Goal: Information Seeking & Learning: Learn about a topic

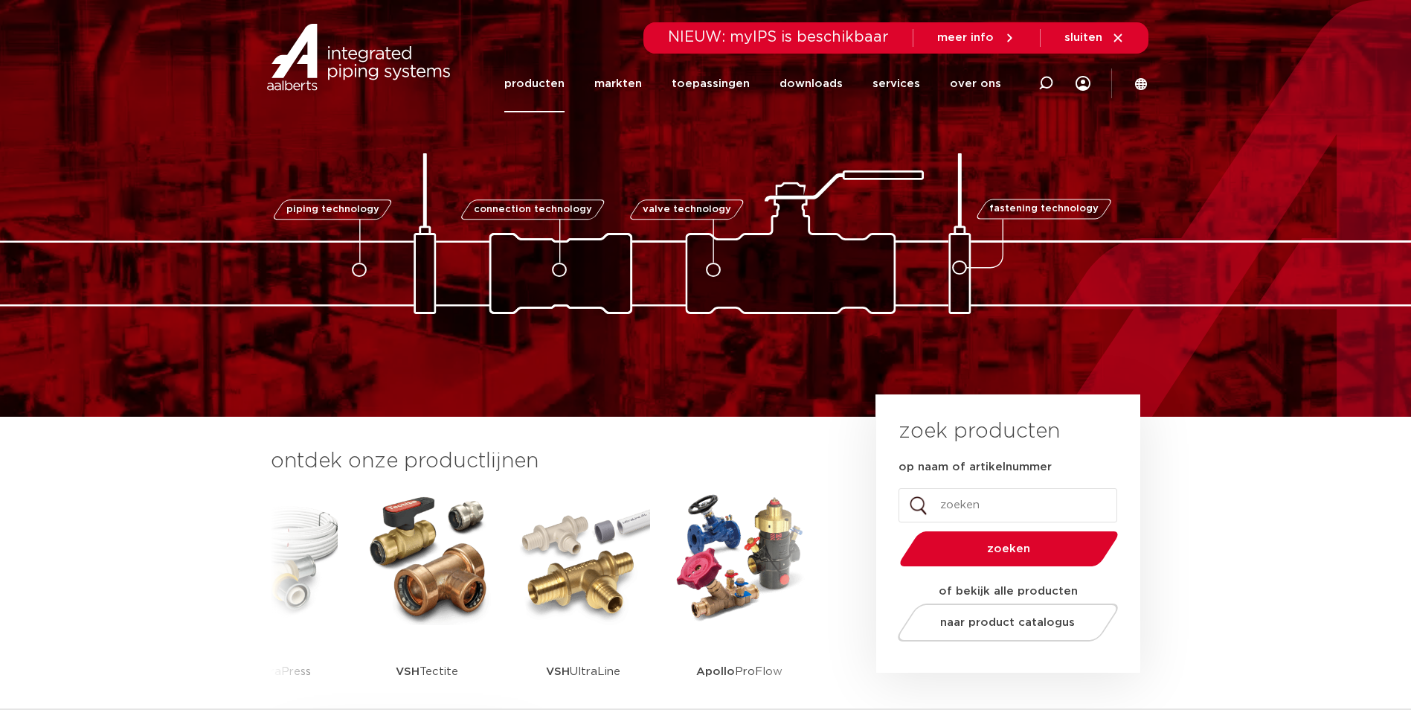
click at [552, 81] on link "producten" at bounding box center [534, 83] width 60 height 57
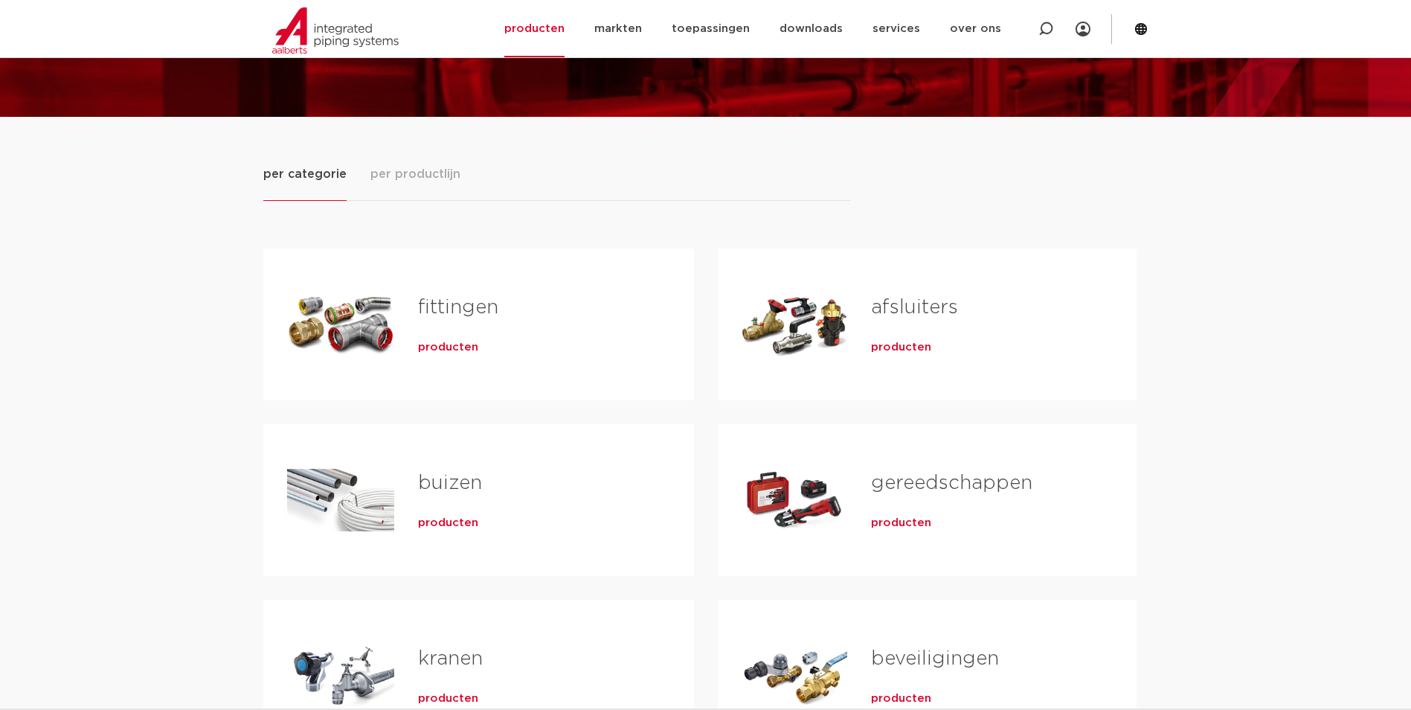
scroll to position [149, 0]
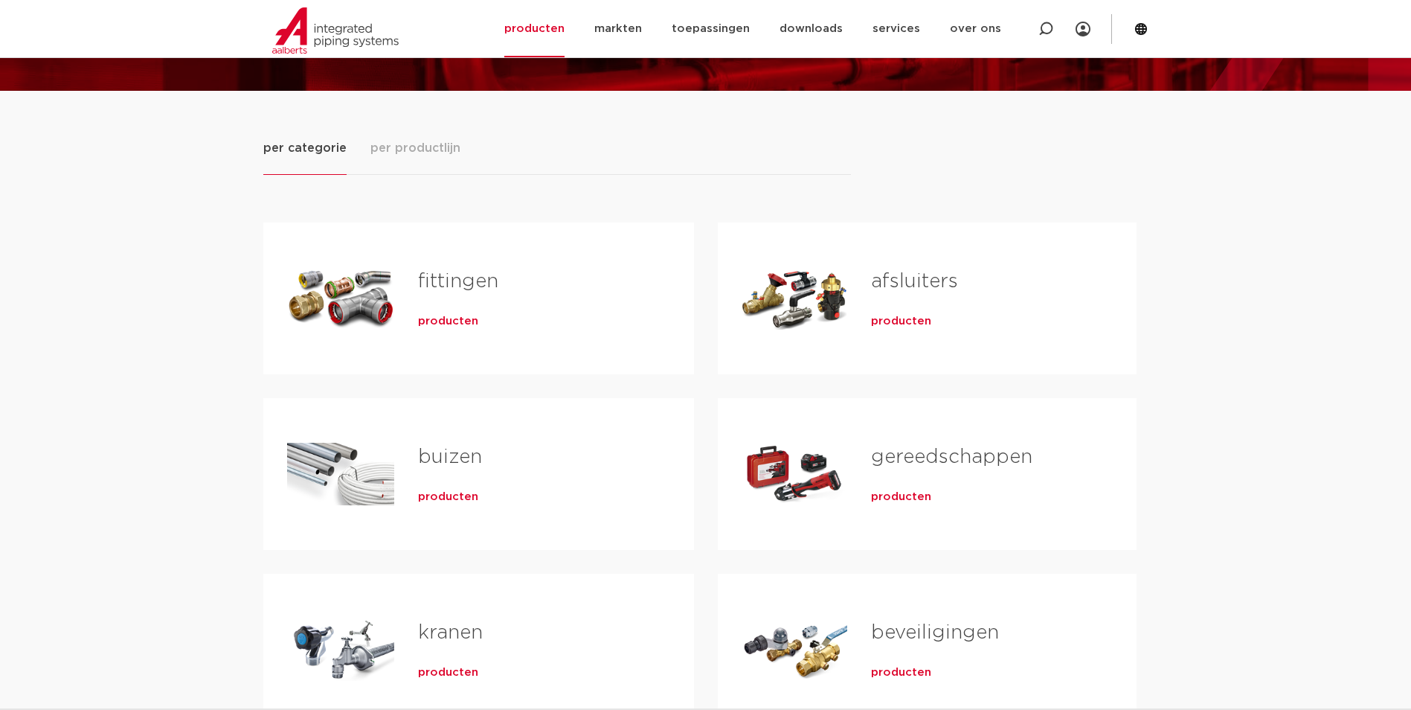
click at [451, 276] on link "fittingen" at bounding box center [458, 281] width 80 height 19
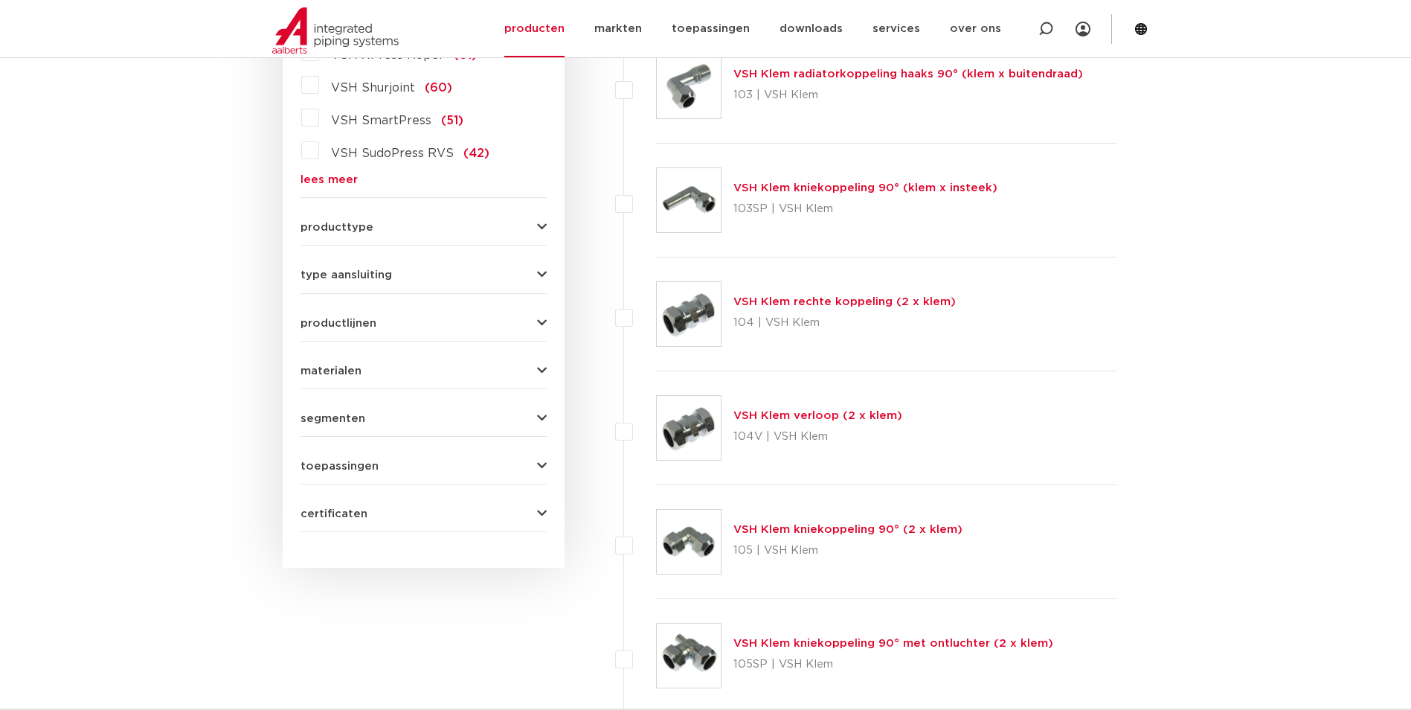
scroll to position [521, 0]
click at [542, 219] on div "producttype demontabel (179) meerdelig (62) accessoires (fittings) (49) voordee…" at bounding box center [424, 220] width 246 height 23
click at [542, 222] on icon "button" at bounding box center [542, 226] width 10 height 11
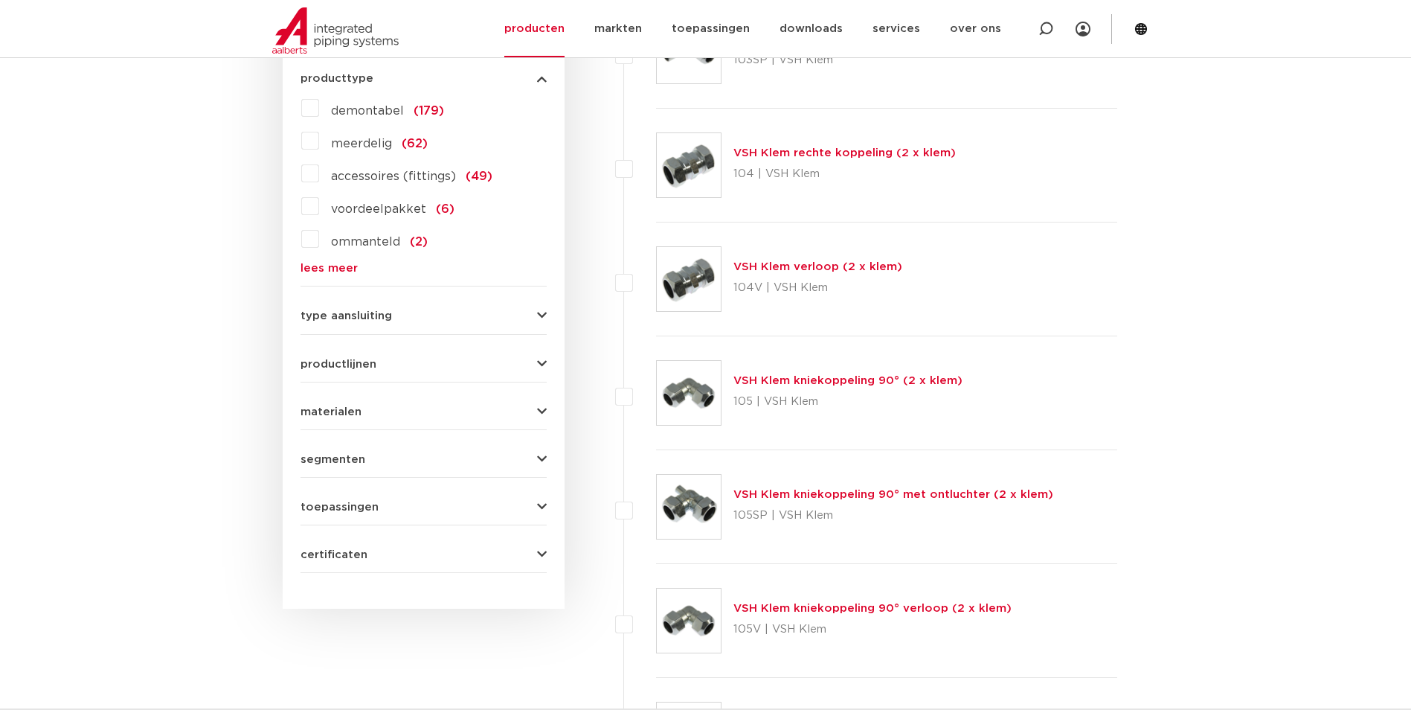
scroll to position [669, 0]
click at [541, 308] on div "type aansluiting press (498) buiseind (137) Rp - binnendraad cilindrisch (BSPT)…" at bounding box center [424, 309] width 246 height 23
click at [541, 313] on icon "button" at bounding box center [542, 314] width 10 height 11
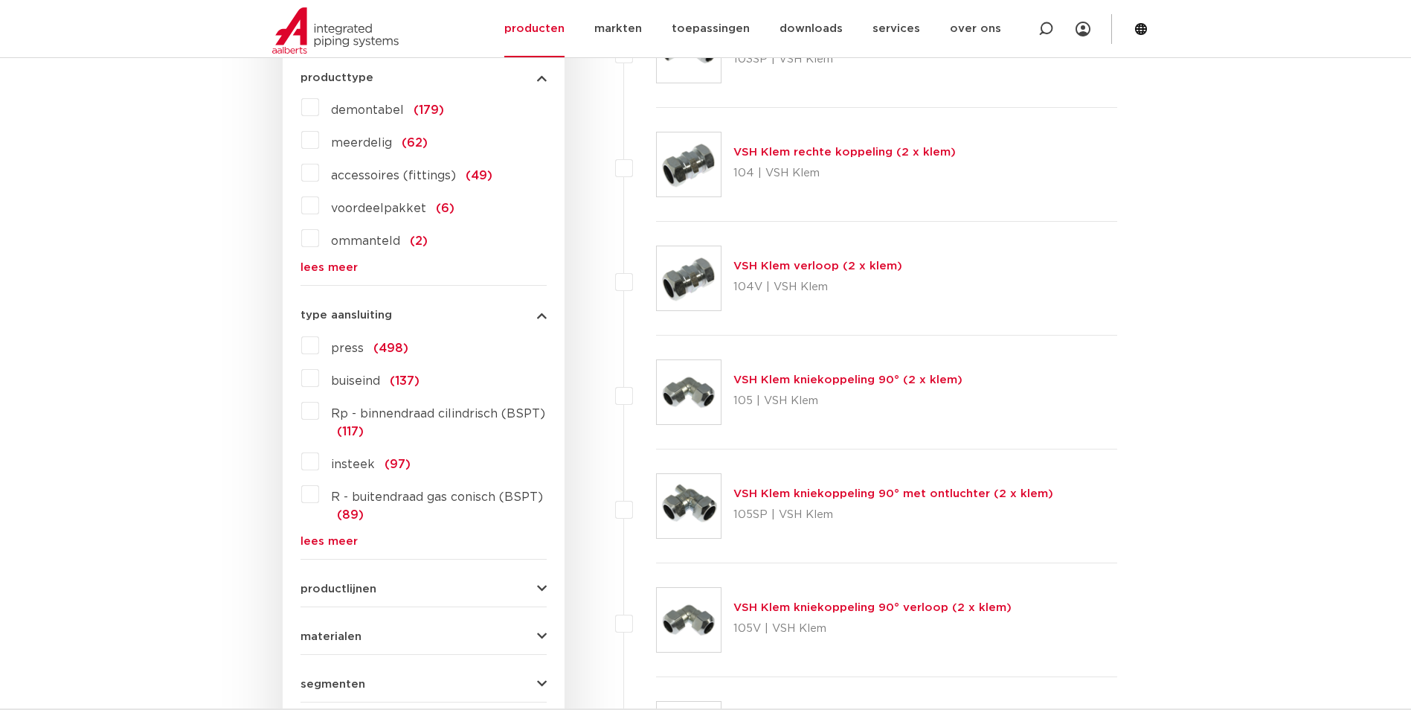
scroll to position [744, 0]
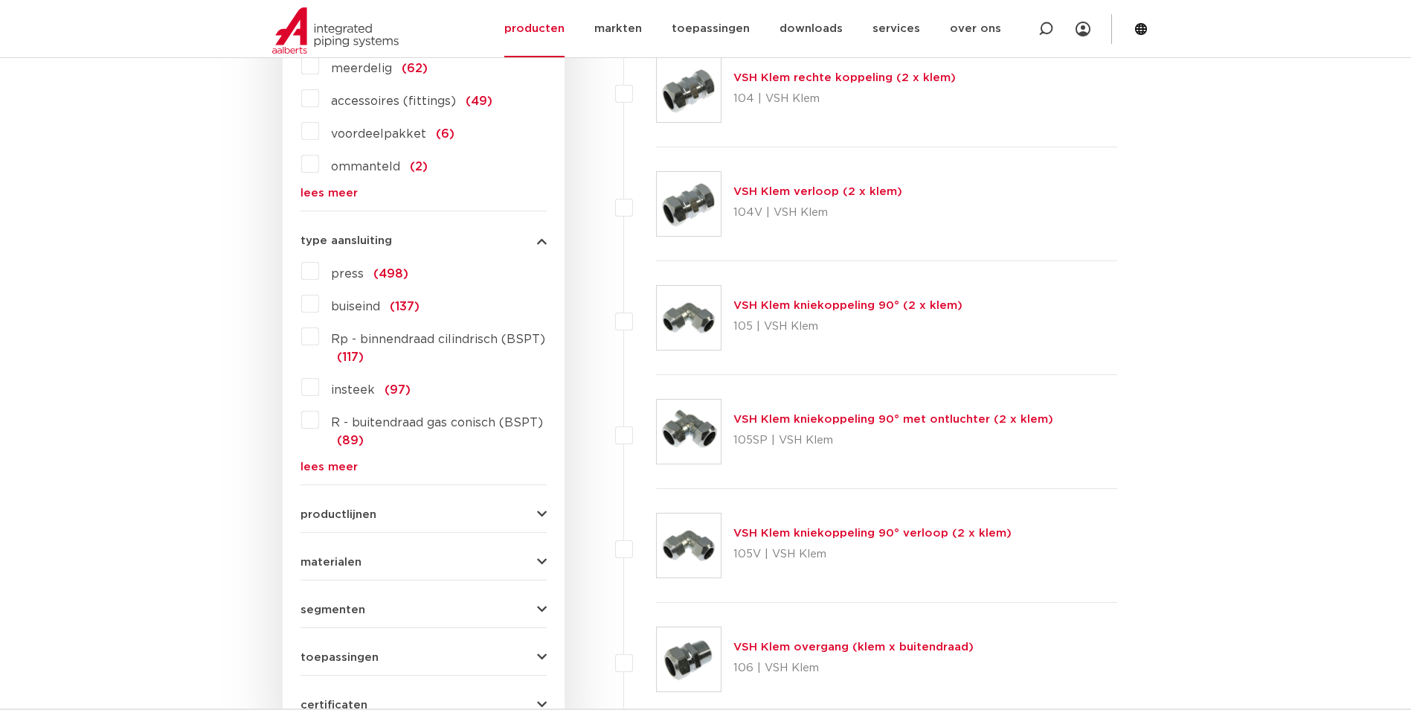
click at [319, 338] on label "Rp - binnendraad cilindrisch (BSPT) (117)" at bounding box center [433, 345] width 228 height 42
click at [0, 0] on input "Rp - binnendraad cilindrisch (BSPT) (117)" at bounding box center [0, 0] width 0 height 0
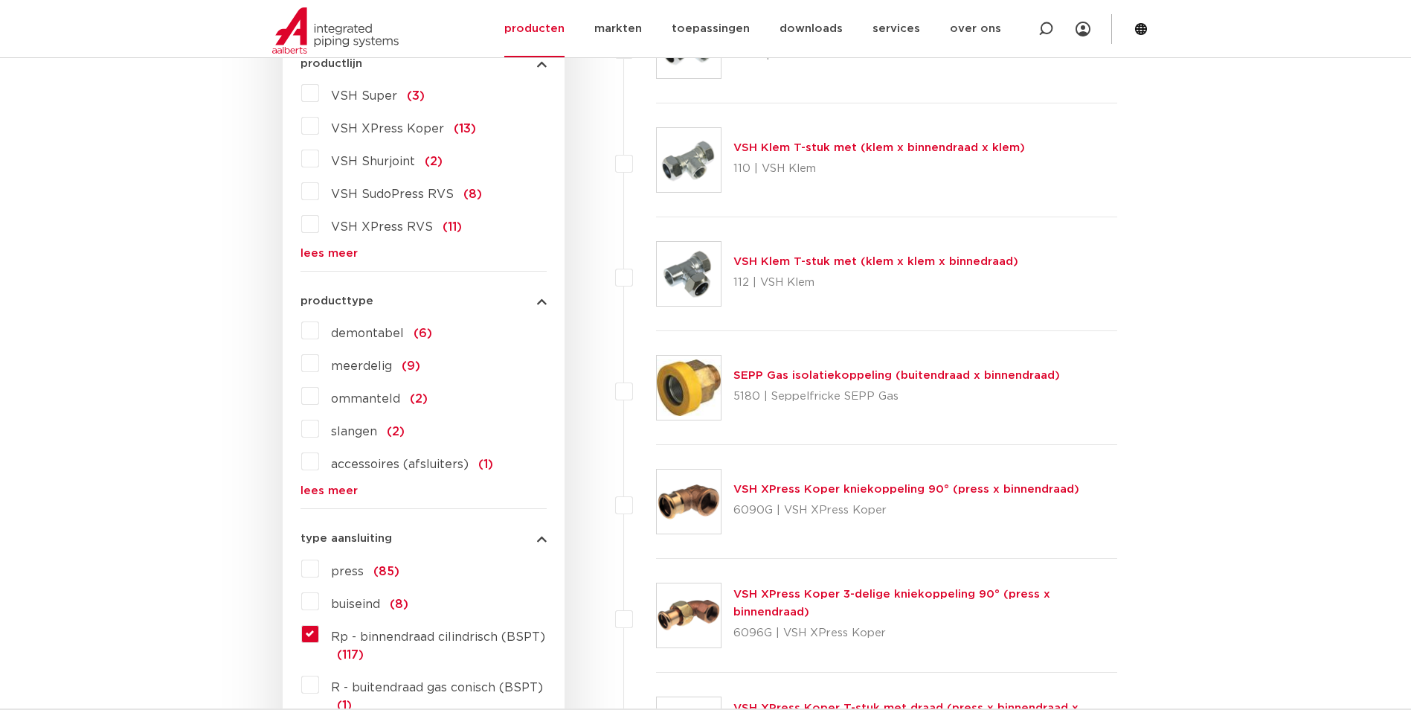
scroll to position [521, 0]
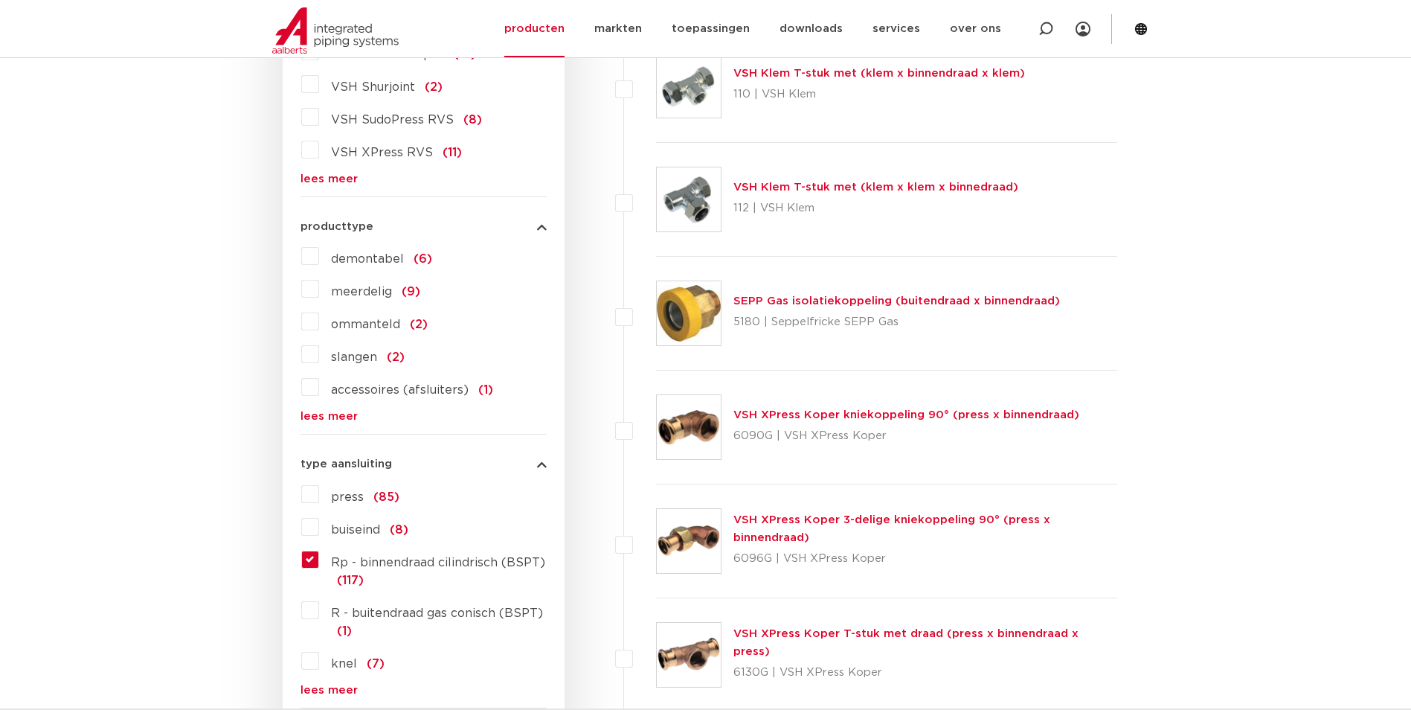
click at [333, 417] on link "lees meer" at bounding box center [424, 416] width 246 height 11
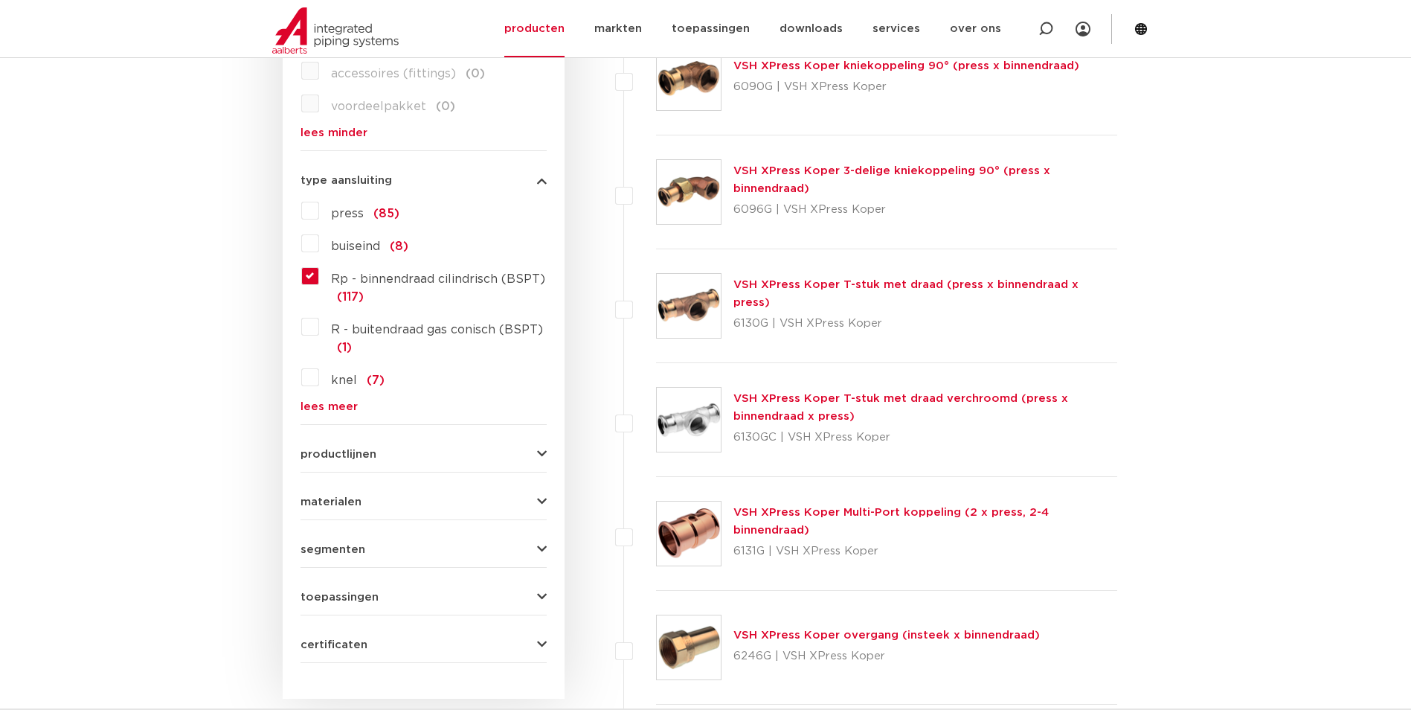
scroll to position [893, 0]
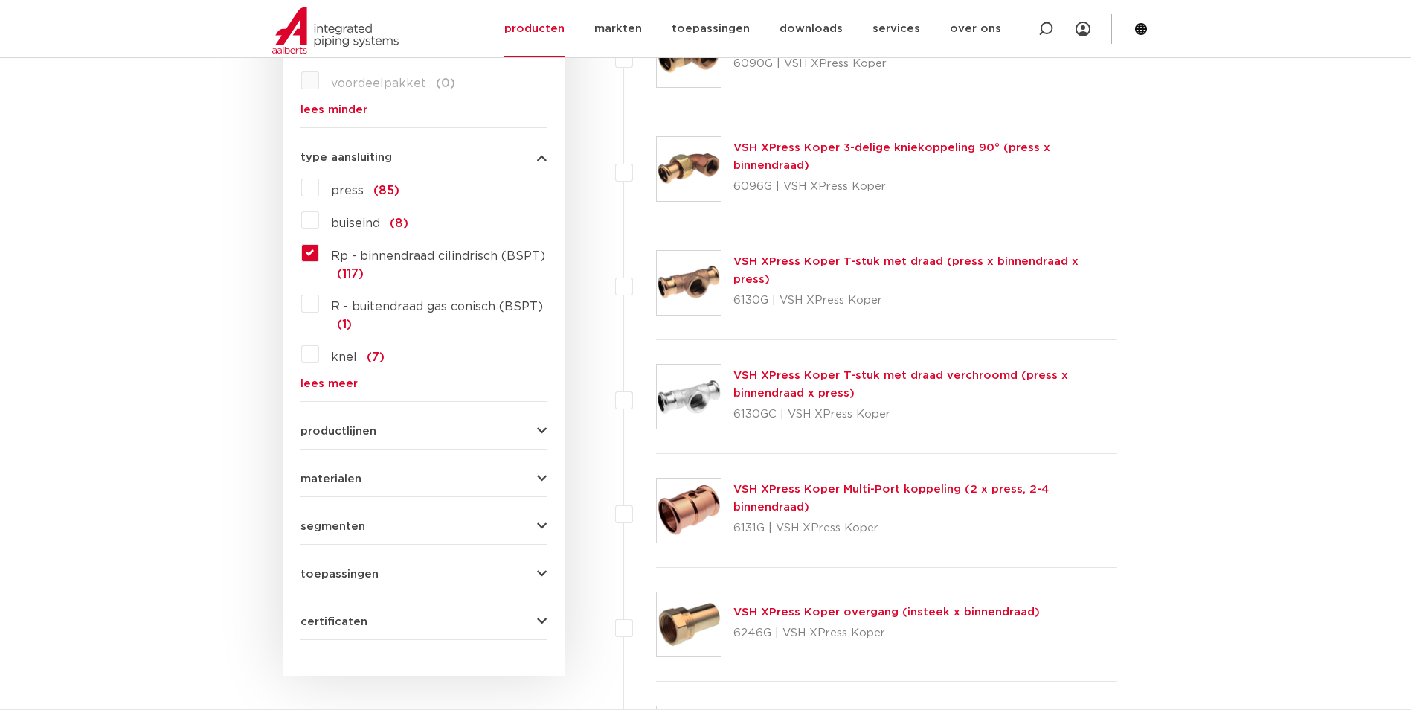
click at [335, 385] on link "lees meer" at bounding box center [424, 383] width 246 height 11
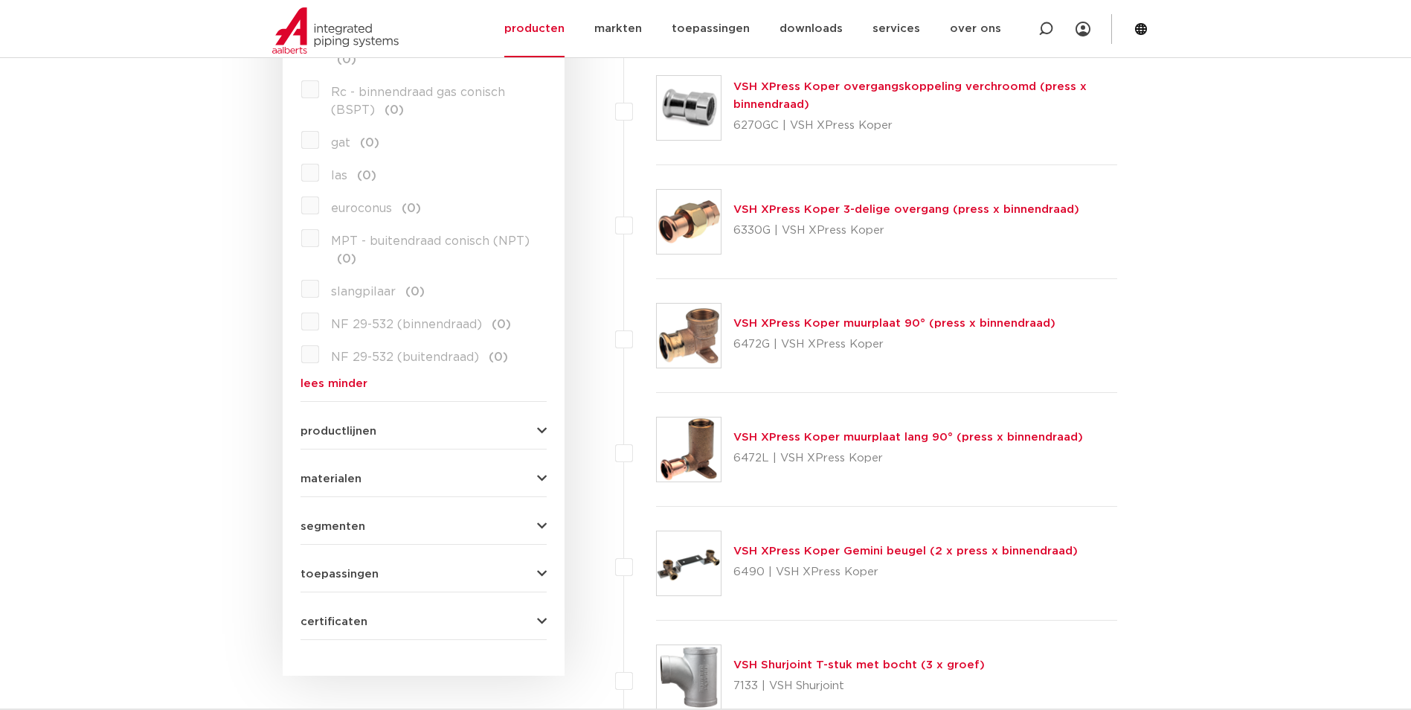
scroll to position [1711, 0]
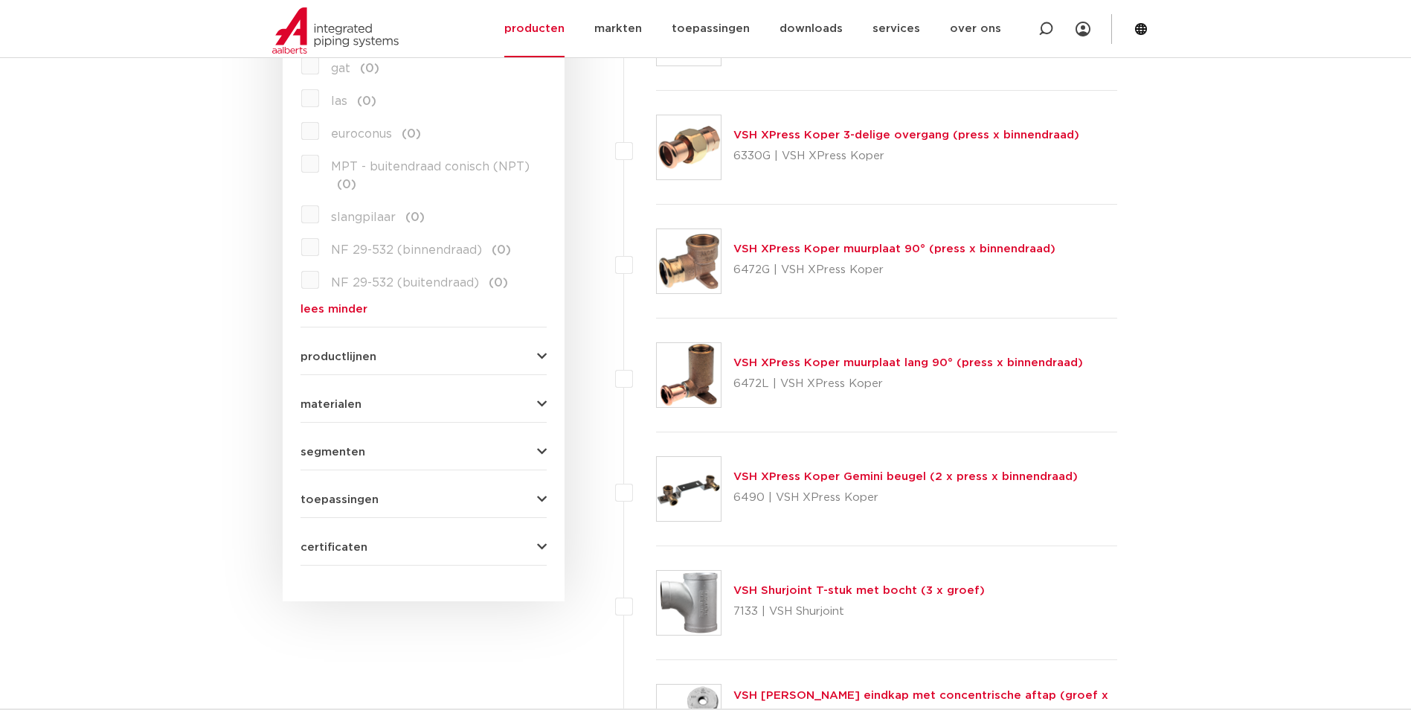
click at [541, 352] on icon "button" at bounding box center [542, 356] width 10 height 11
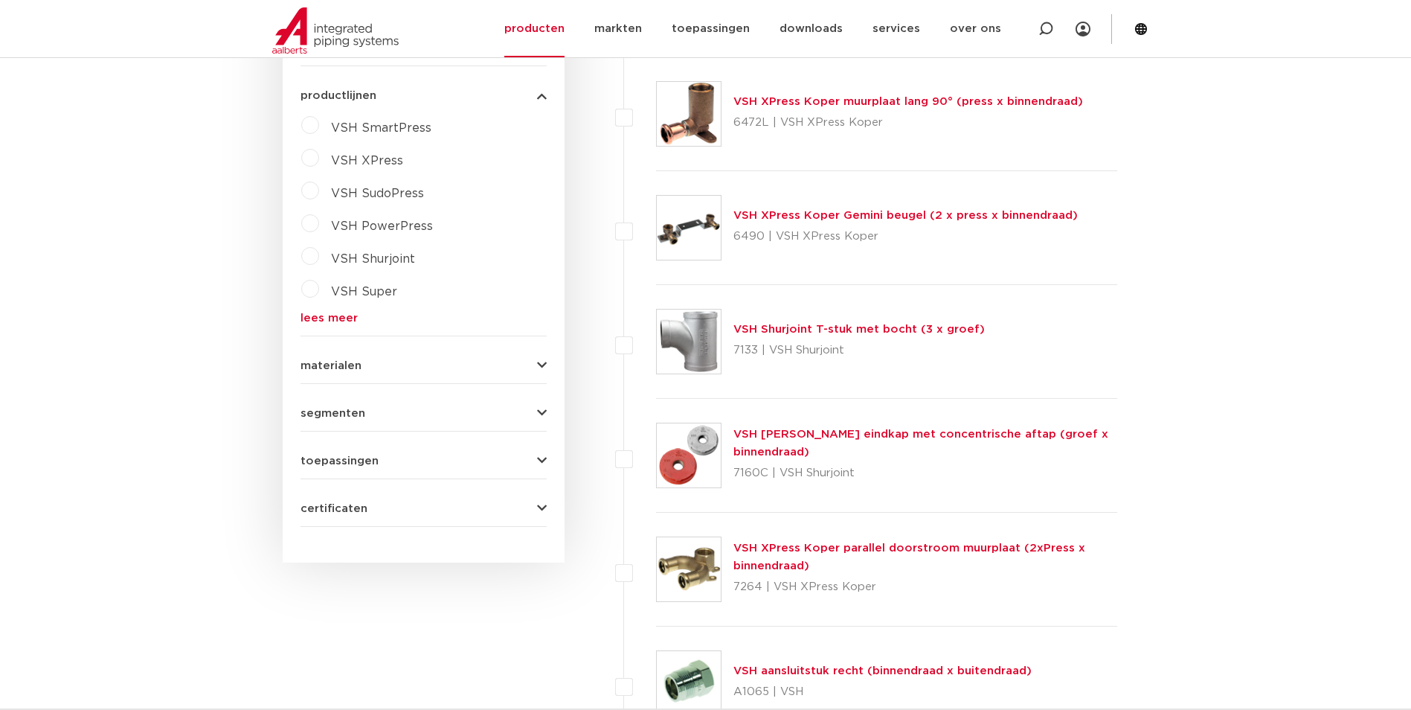
scroll to position [2008, 0]
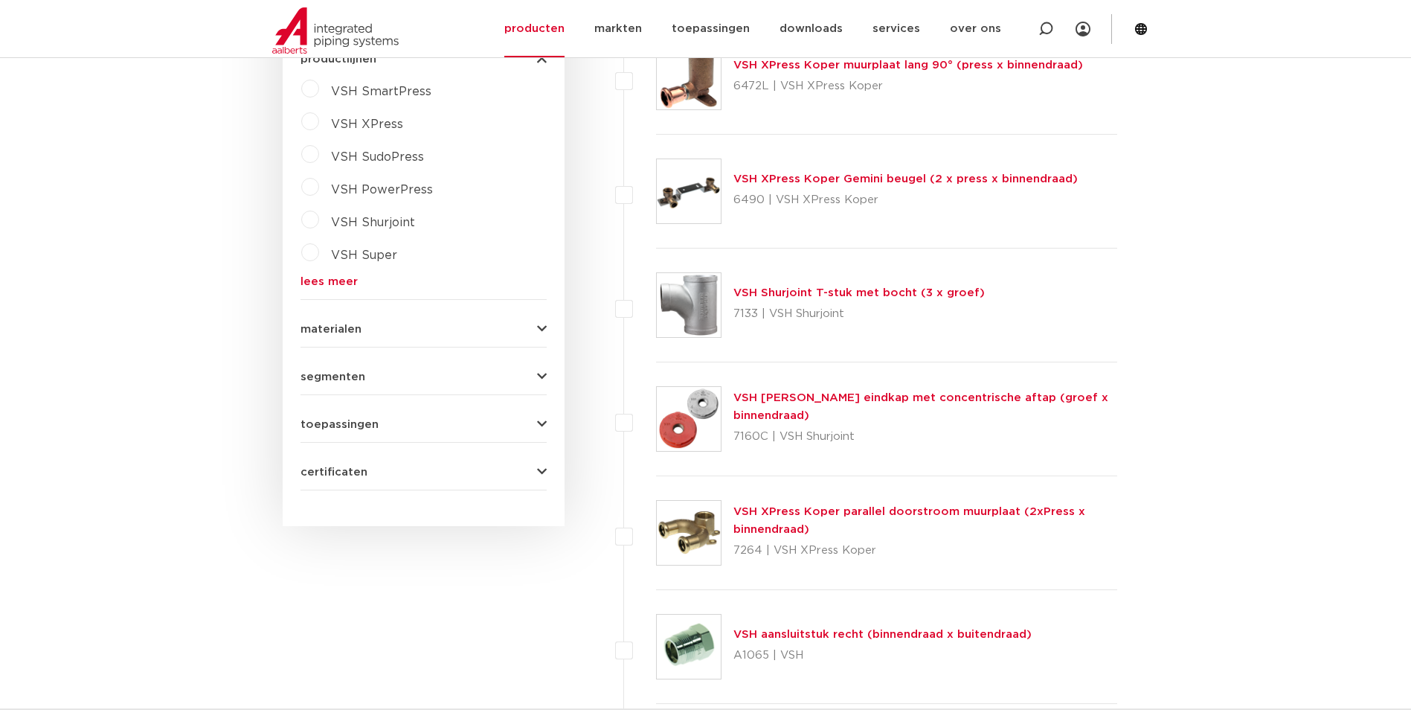
click at [542, 326] on icon "button" at bounding box center [542, 329] width 10 height 11
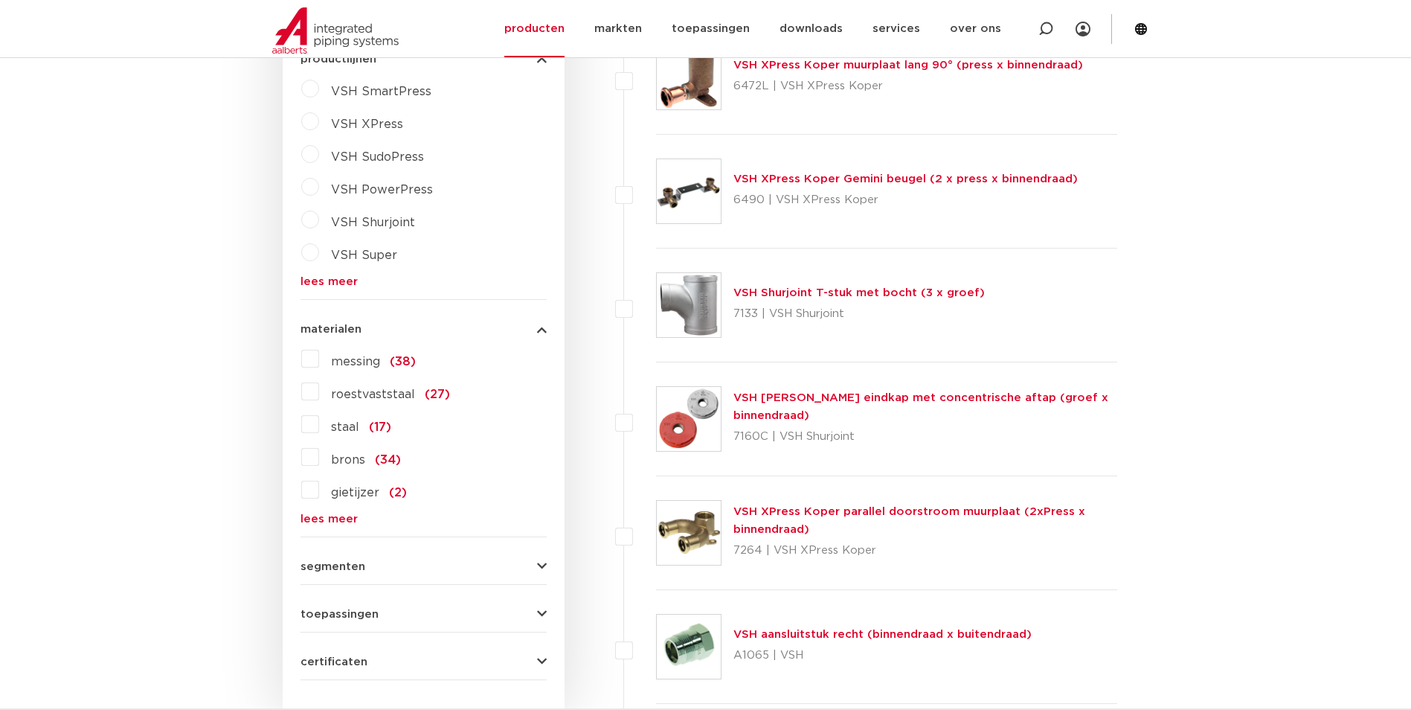
click at [319, 358] on label "messing (38)" at bounding box center [367, 359] width 97 height 24
click at [0, 0] on input "messing (38)" at bounding box center [0, 0] width 0 height 0
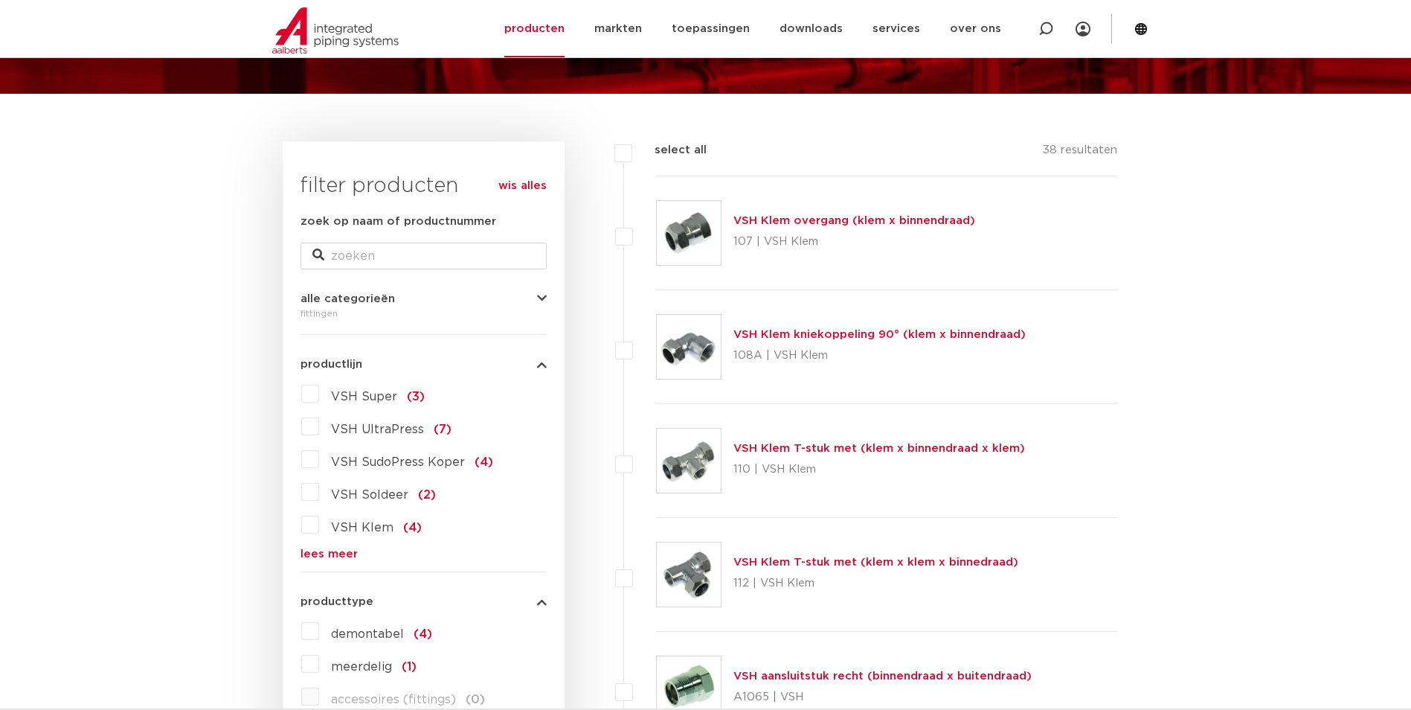
scroll to position [149, 0]
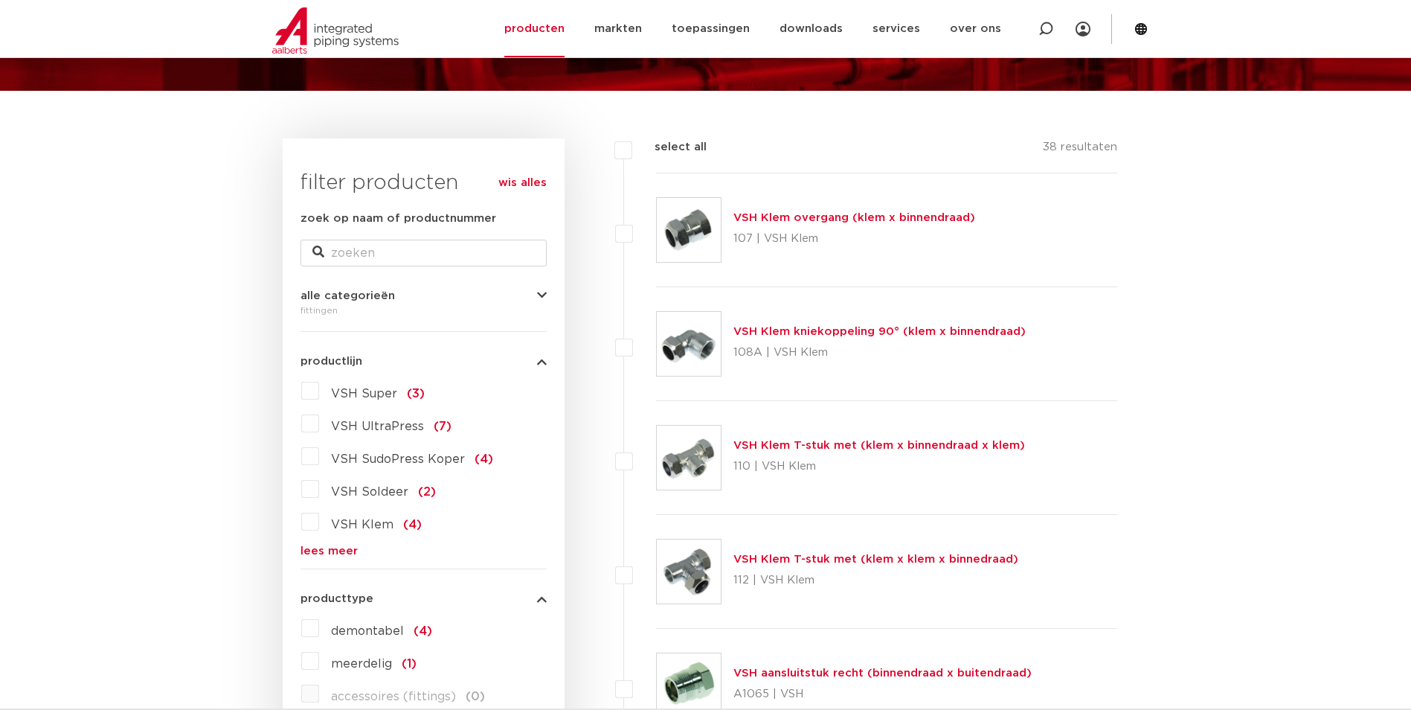
click at [319, 384] on label "VSH Super (3)" at bounding box center [372, 391] width 106 height 24
click at [0, 0] on input "VSH Super (3)" at bounding box center [0, 0] width 0 height 0
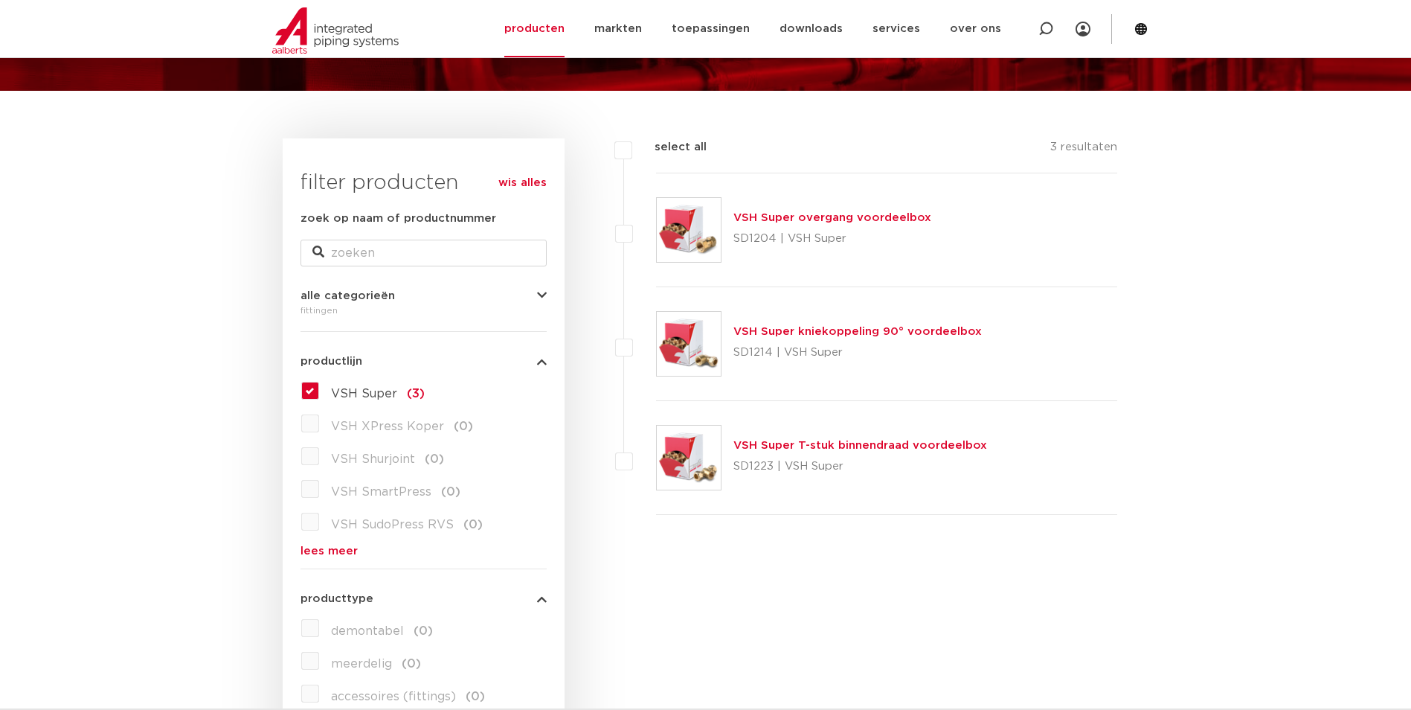
click at [886, 332] on link "VSH Super kniekoppeling 90° voordeelbox" at bounding box center [857, 331] width 248 height 11
